Goal: Find specific page/section: Find specific page/section

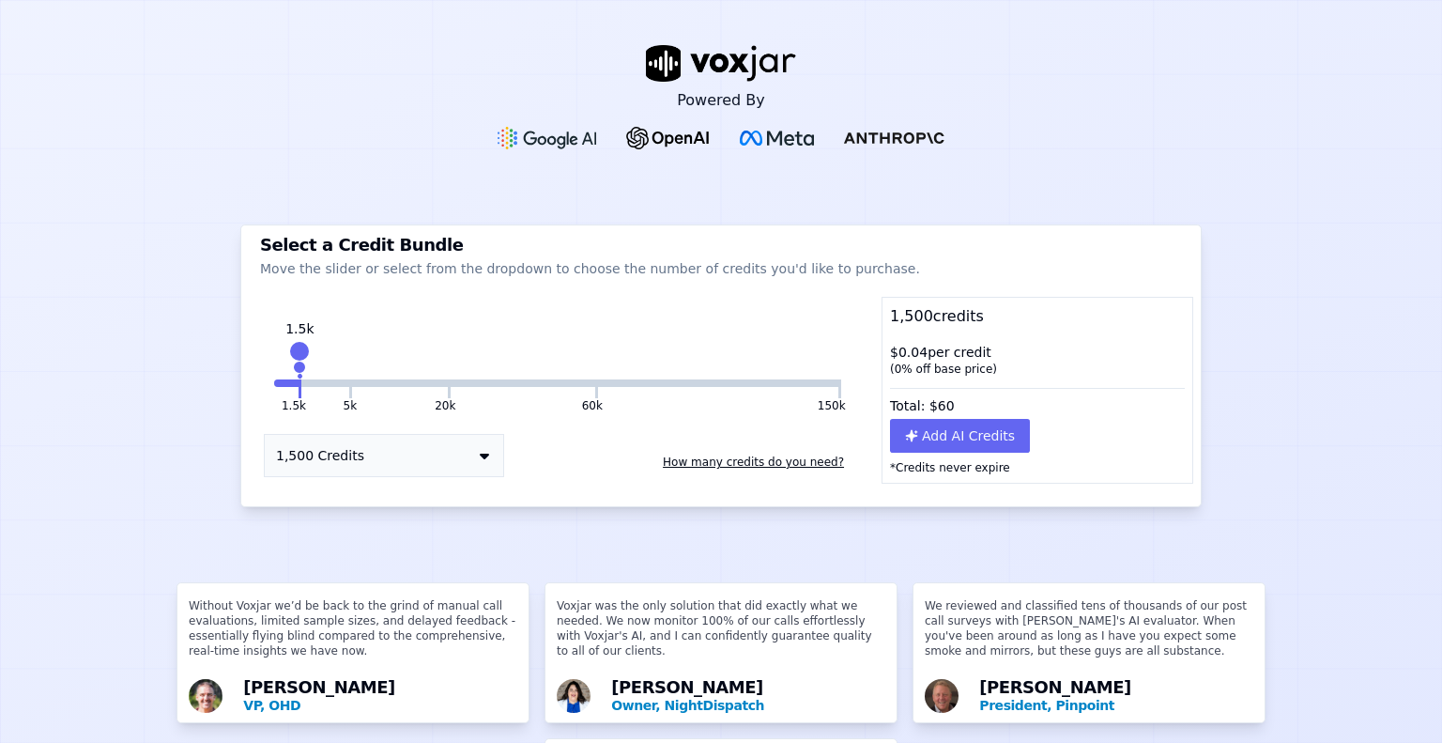
drag, startPoint x: 436, startPoint y: 348, endPoint x: 294, endPoint y: 358, distance: 142.1
click at [294, 358] on div at bounding box center [299, 351] width 26 height 26
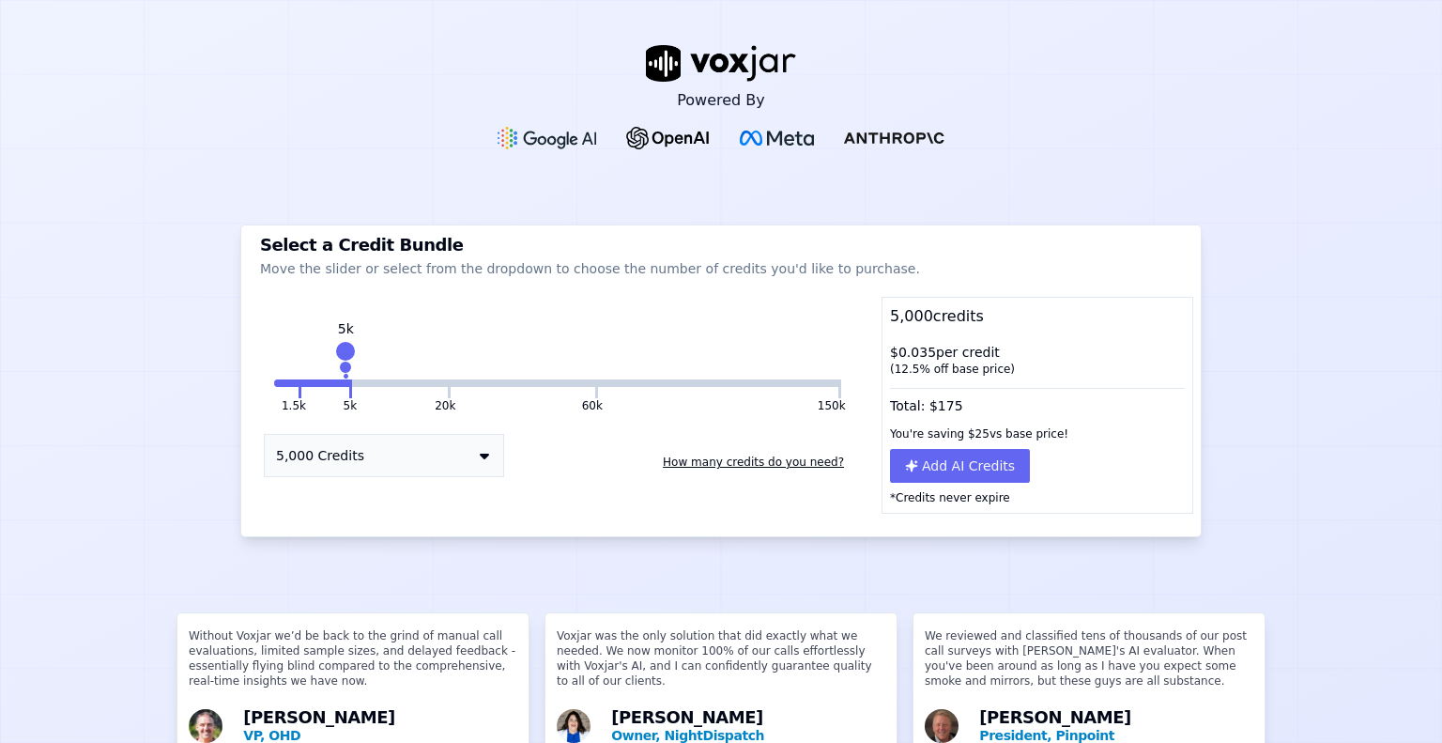
drag, startPoint x: 292, startPoint y: 344, endPoint x: 339, endPoint y: 341, distance: 47.0
click at [339, 341] on div at bounding box center [345, 351] width 26 height 26
drag, startPoint x: 342, startPoint y: 348, endPoint x: 331, endPoint y: 348, distance: 10.3
click at [331, 348] on div at bounding box center [338, 351] width 26 height 26
drag, startPoint x: 345, startPoint y: 345, endPoint x: 407, endPoint y: 348, distance: 62.1
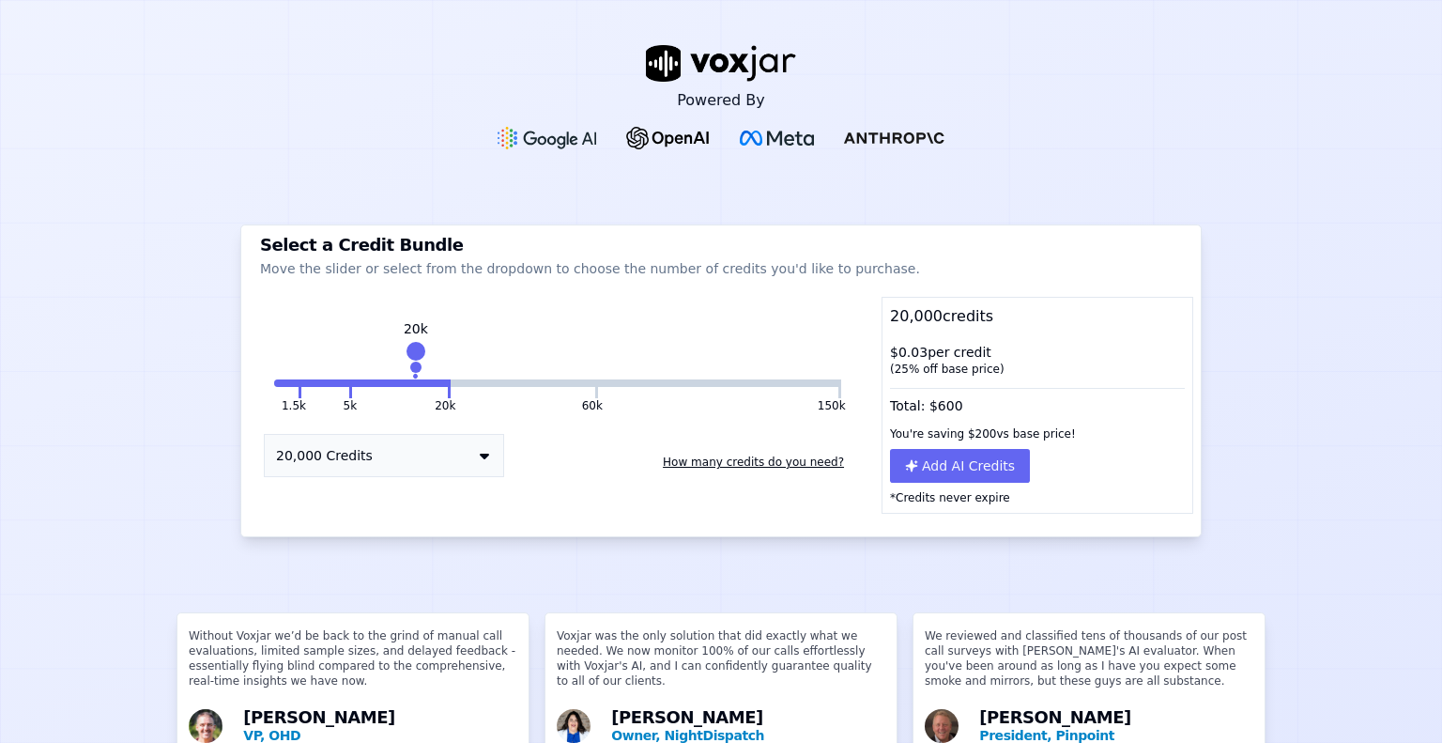
click at [407, 348] on div at bounding box center [416, 351] width 26 height 26
drag, startPoint x: 435, startPoint y: 346, endPoint x: 532, endPoint y: 348, distance: 97.7
click at [532, 348] on div at bounding box center [538, 351] width 26 height 26
drag, startPoint x: 586, startPoint y: 348, endPoint x: 436, endPoint y: 367, distance: 151.4
click at [444, 367] on div "20k" at bounding box center [444, 360] width 0 height 30
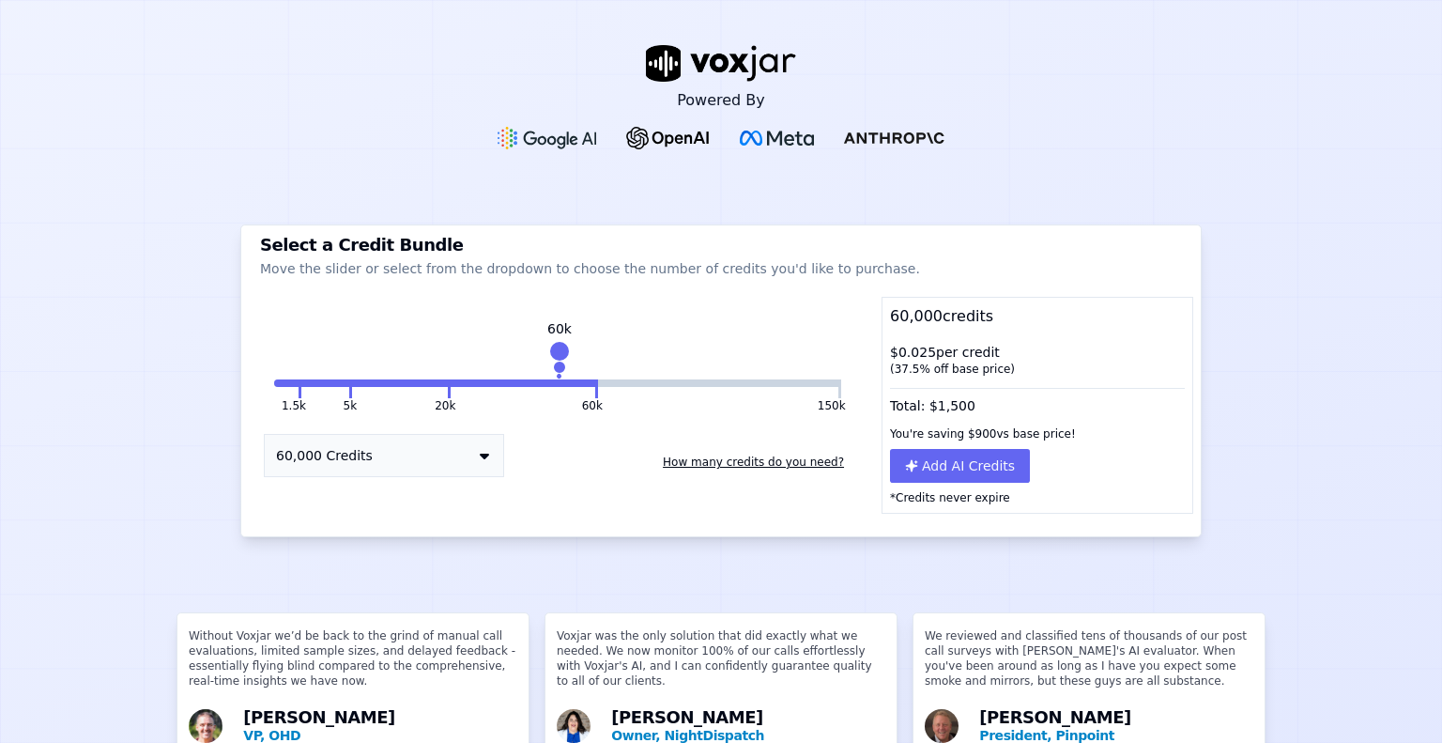
drag, startPoint x: 443, startPoint y: 346, endPoint x: 548, endPoint y: 341, distance: 105.3
click at [548, 341] on div at bounding box center [559, 351] width 26 height 26
drag, startPoint x: 581, startPoint y: 353, endPoint x: 745, endPoint y: 352, distance: 163.4
click at [746, 352] on div at bounding box center [759, 351] width 26 height 26
drag, startPoint x: 821, startPoint y: 345, endPoint x: 432, endPoint y: 366, distance: 389.2
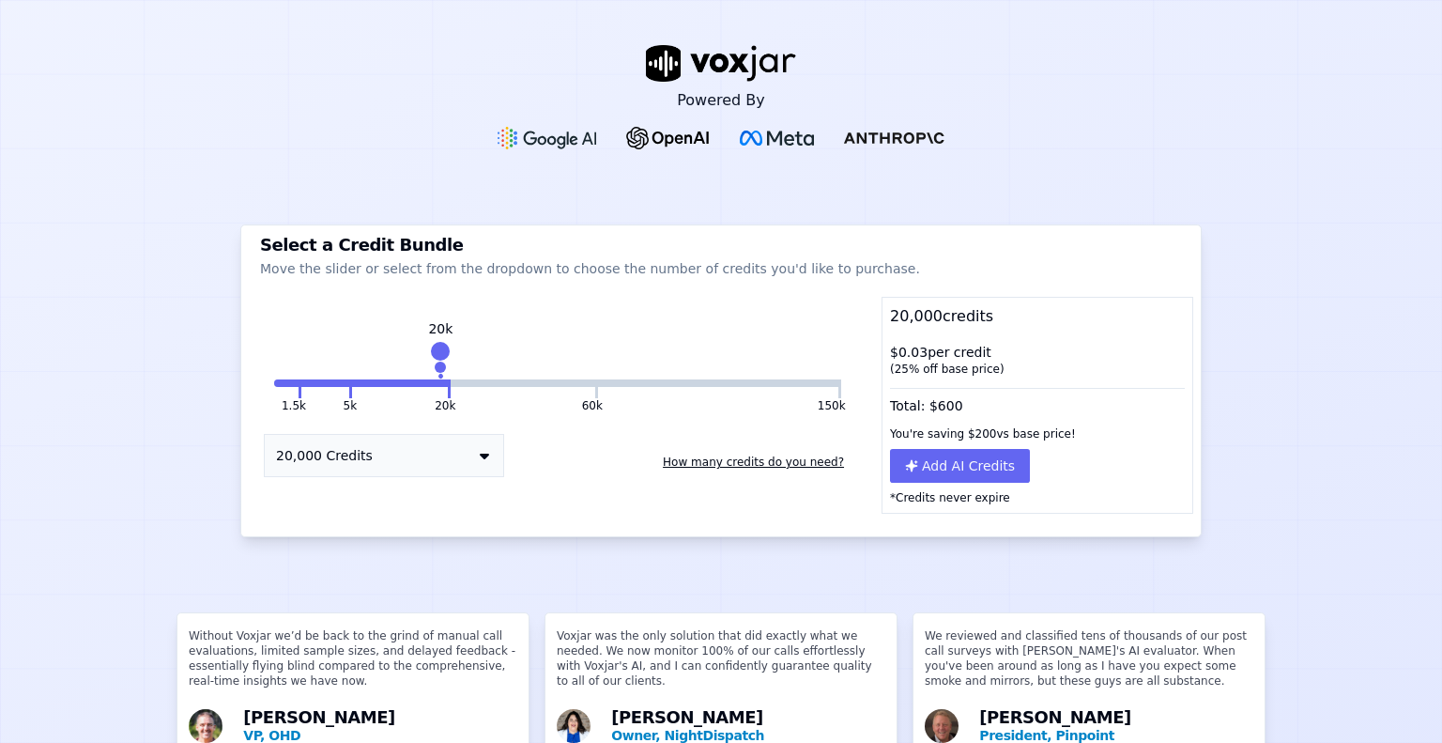
click at [440, 366] on div "20k" at bounding box center [440, 360] width 0 height 30
drag, startPoint x: 437, startPoint y: 347, endPoint x: 327, endPoint y: 361, distance: 110.6
click at [333, 361] on div "5k" at bounding box center [333, 360] width 0 height 30
drag, startPoint x: 339, startPoint y: 350, endPoint x: 410, endPoint y: 350, distance: 71.4
click at [410, 350] on div at bounding box center [419, 351] width 26 height 26
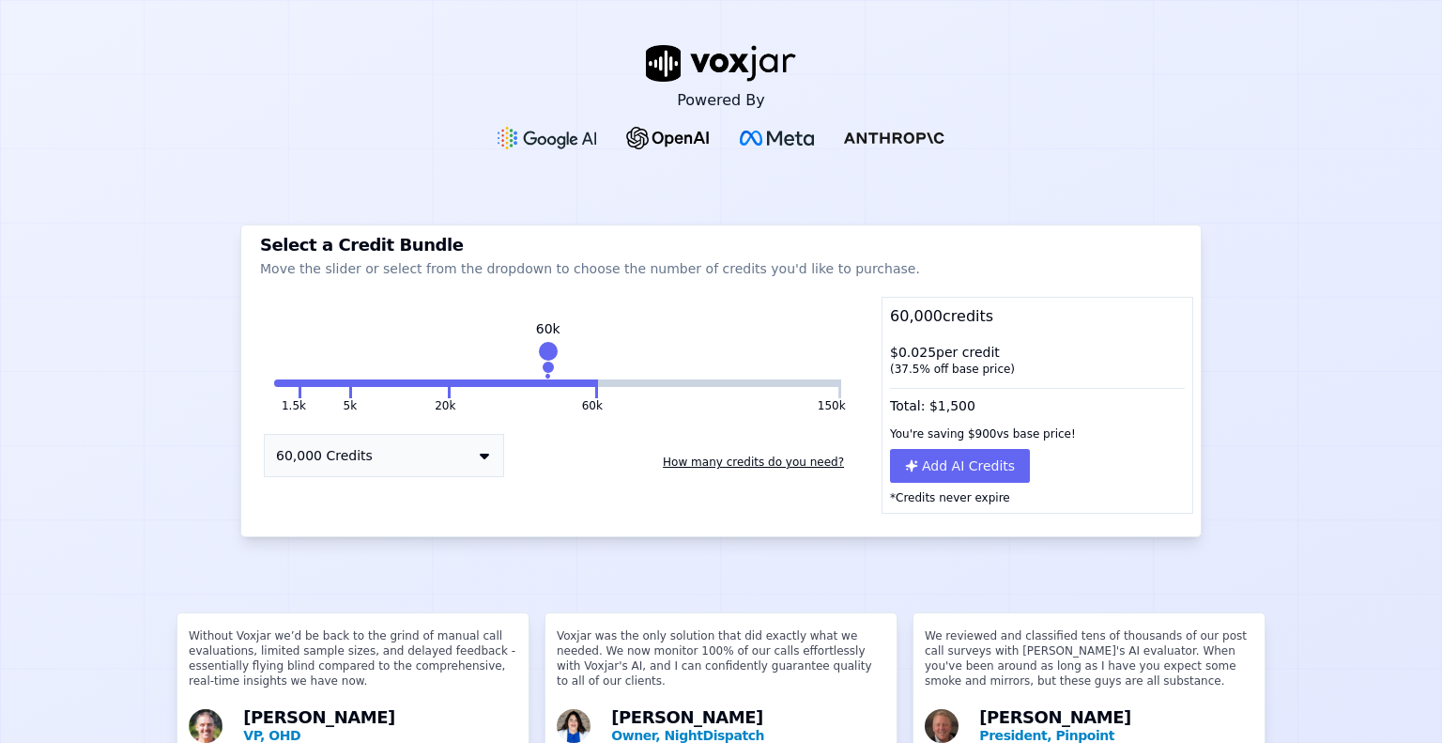
drag, startPoint x: 437, startPoint y: 347, endPoint x: 541, endPoint y: 343, distance: 104.3
click at [541, 343] on div at bounding box center [548, 351] width 26 height 26
drag, startPoint x: 579, startPoint y: 348, endPoint x: 339, endPoint y: 364, distance: 240.9
click at [345, 364] on div "5k" at bounding box center [345, 360] width 0 height 30
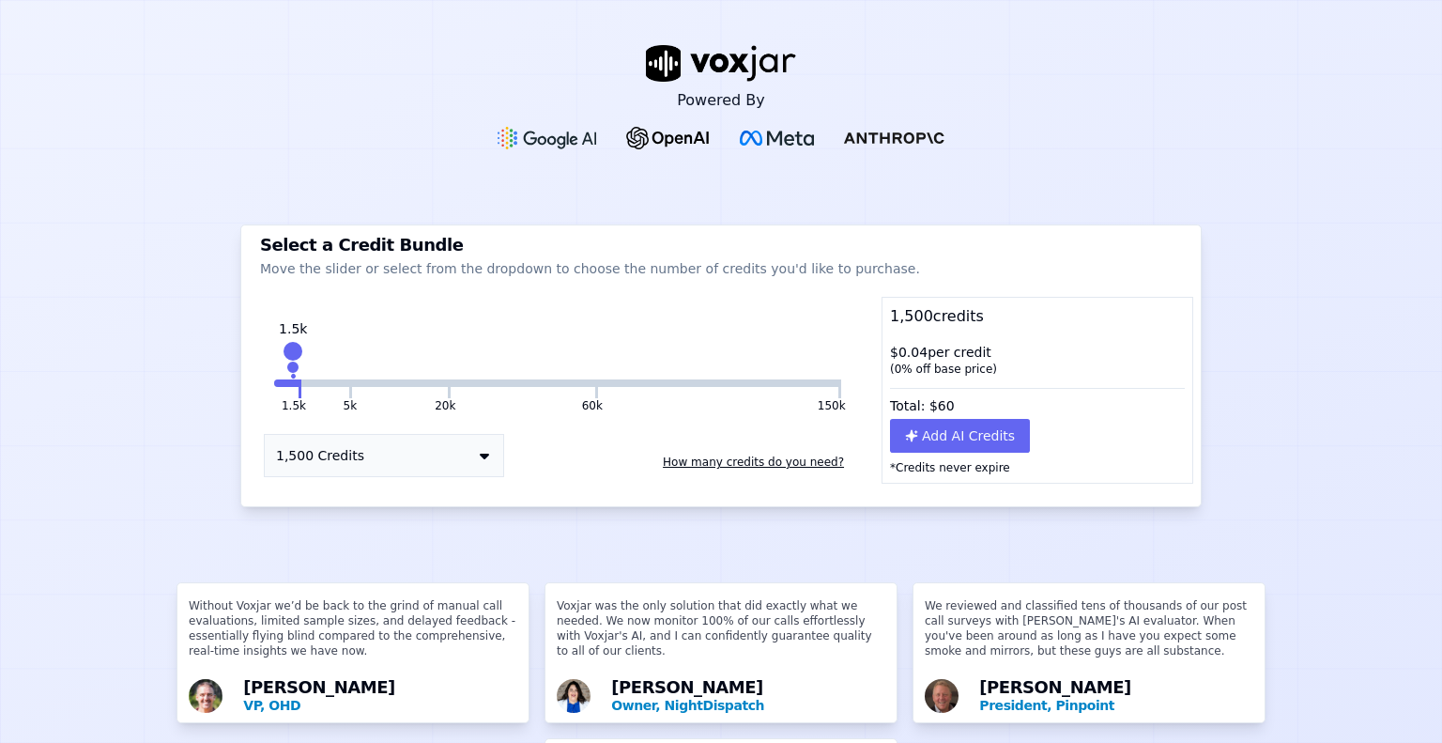
drag, startPoint x: 338, startPoint y: 348, endPoint x: 287, endPoint y: 348, distance: 50.7
click at [287, 348] on div at bounding box center [293, 351] width 26 height 26
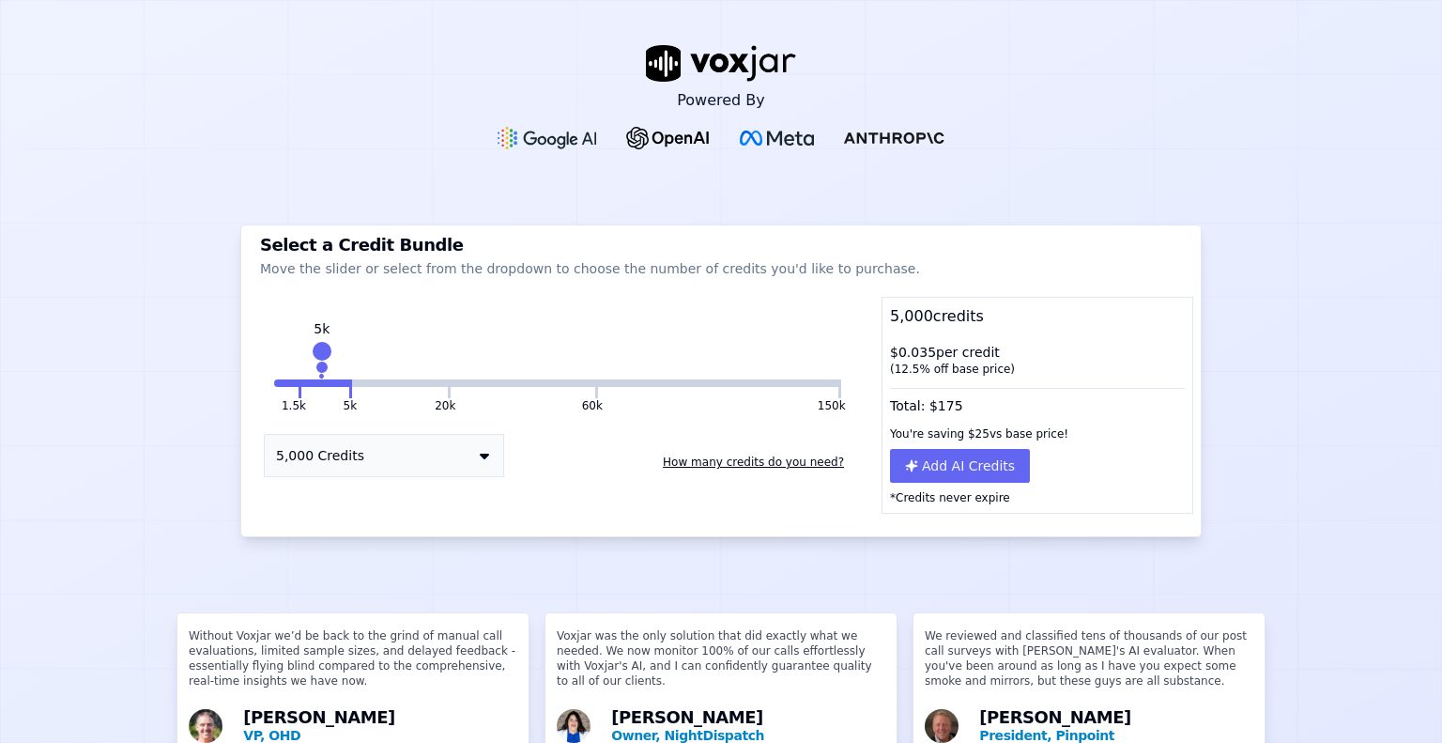
drag, startPoint x: 290, startPoint y: 344, endPoint x: 315, endPoint y: 344, distance: 25.3
click at [315, 344] on div at bounding box center [322, 351] width 26 height 26
drag, startPoint x: 349, startPoint y: 347, endPoint x: 391, endPoint y: 348, distance: 41.3
click at [391, 348] on div at bounding box center [390, 351] width 26 height 26
drag, startPoint x: 441, startPoint y: 346, endPoint x: 514, endPoint y: 346, distance: 73.2
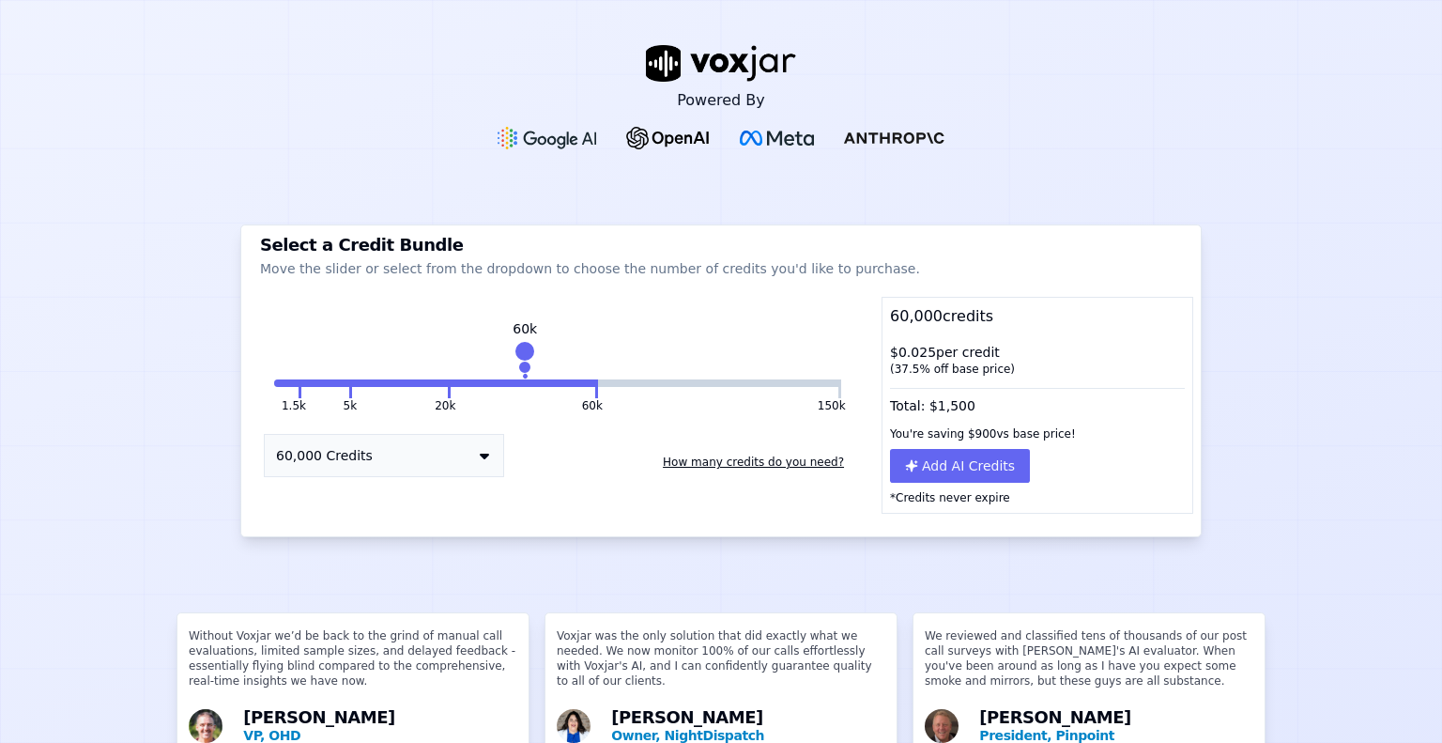
click at [514, 346] on div at bounding box center [525, 351] width 26 height 26
drag, startPoint x: 582, startPoint y: 350, endPoint x: 622, endPoint y: 351, distance: 39.4
click at [622, 351] on div at bounding box center [624, 351] width 26 height 26
